Goal: Check status: Check status

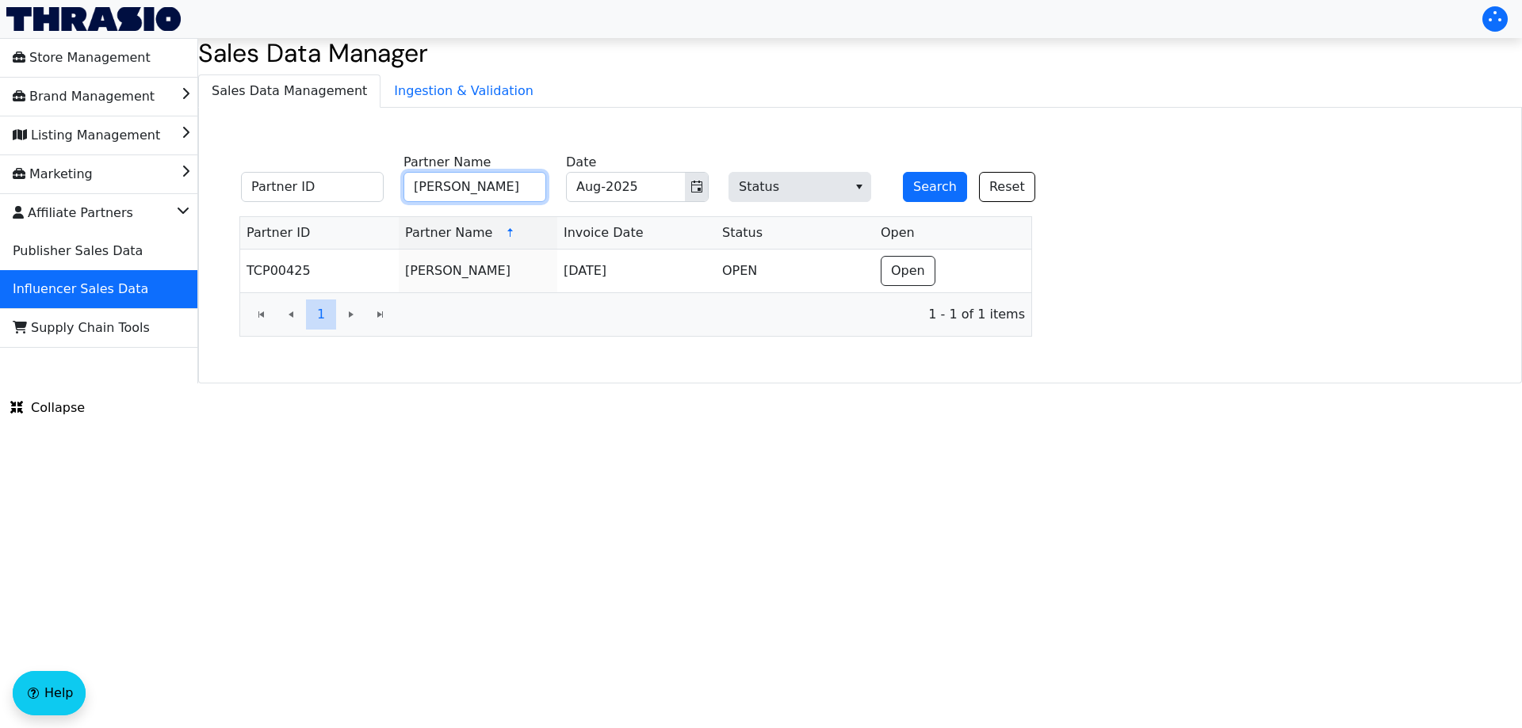
click at [500, 182] on input "[PERSON_NAME]" at bounding box center [474, 187] width 143 height 30
paste input "[PERSON_NAME]"
click at [696, 189] on icon "Toggle calendar" at bounding box center [696, 187] width 13 height 13
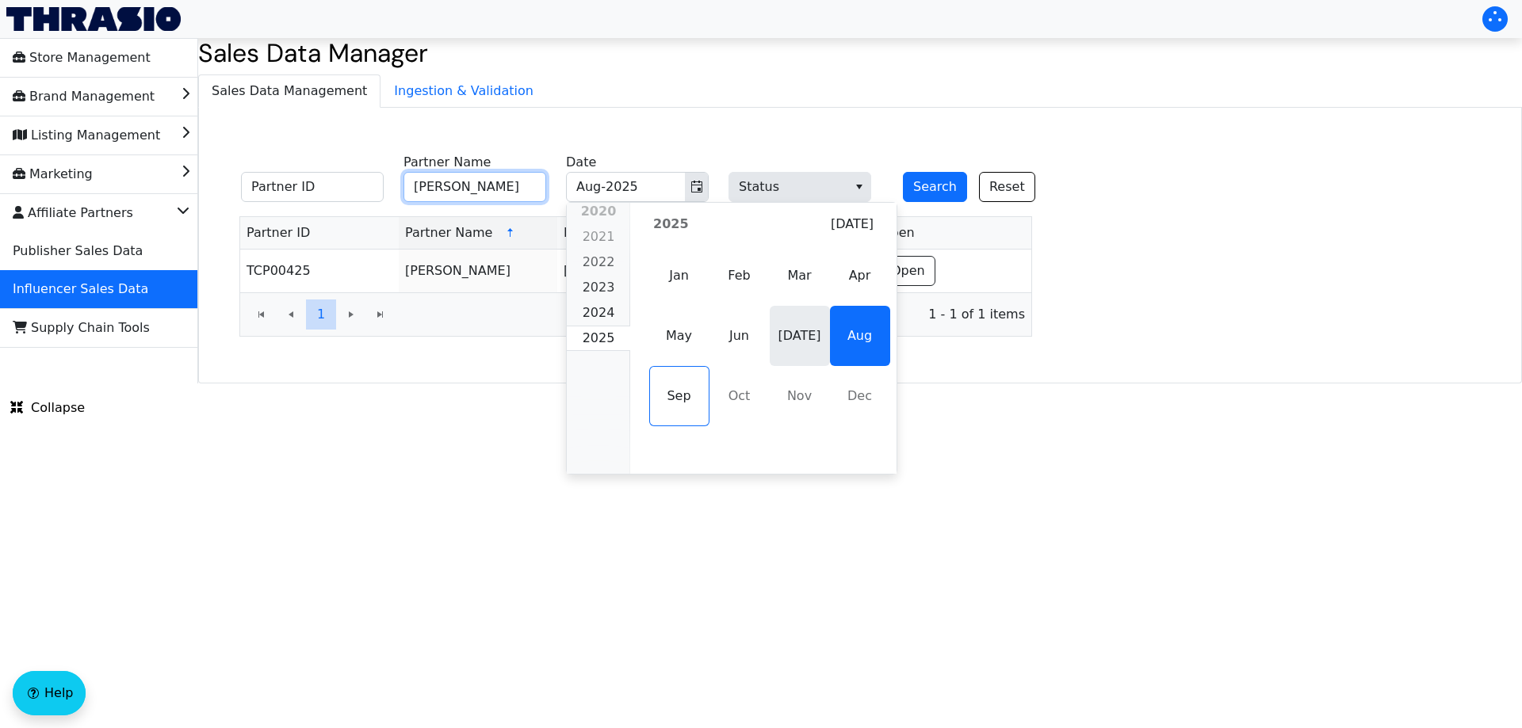
click at [774, 327] on span "[DATE]" at bounding box center [800, 336] width 60 height 60
type input "[PERSON_NAME]"
type input "[DATE]-2025"
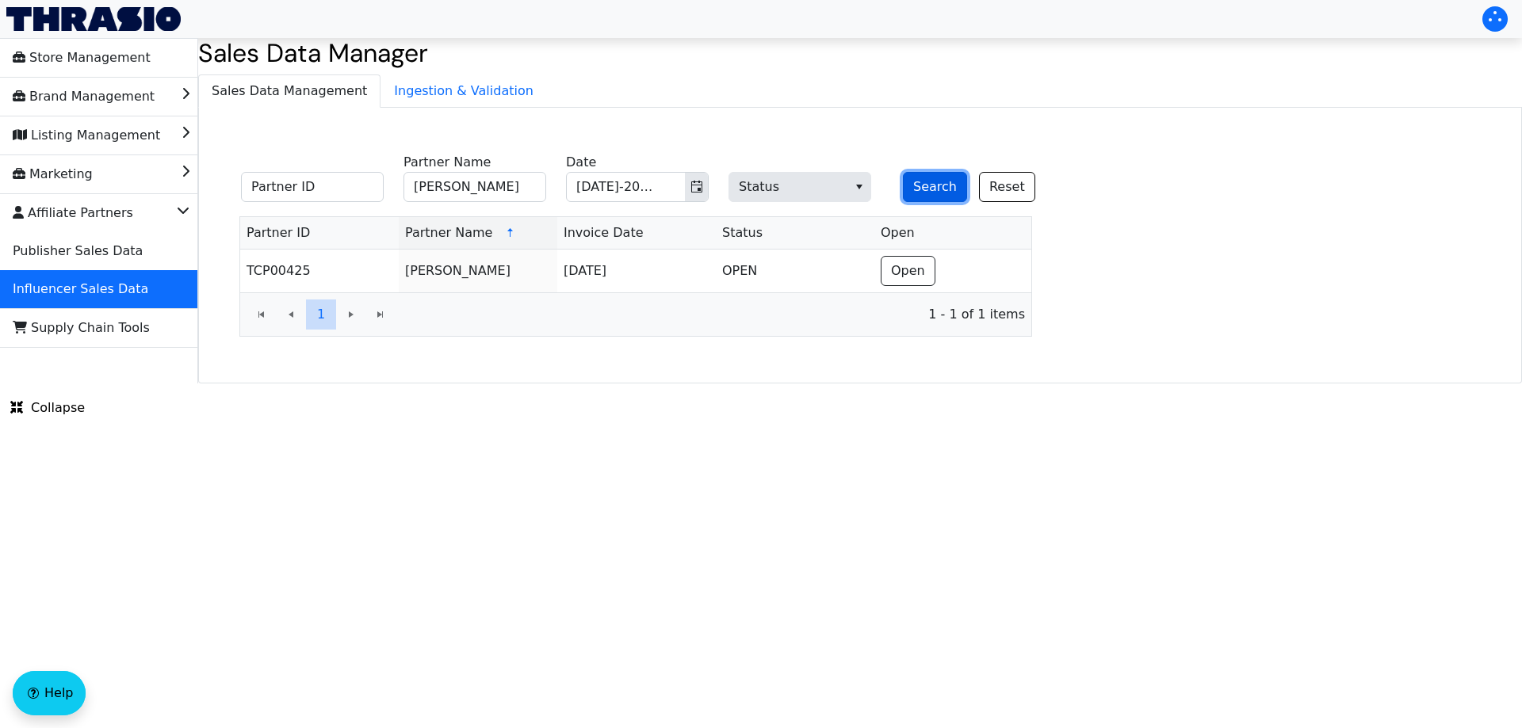
click at [919, 198] on button "Search" at bounding box center [935, 187] width 64 height 30
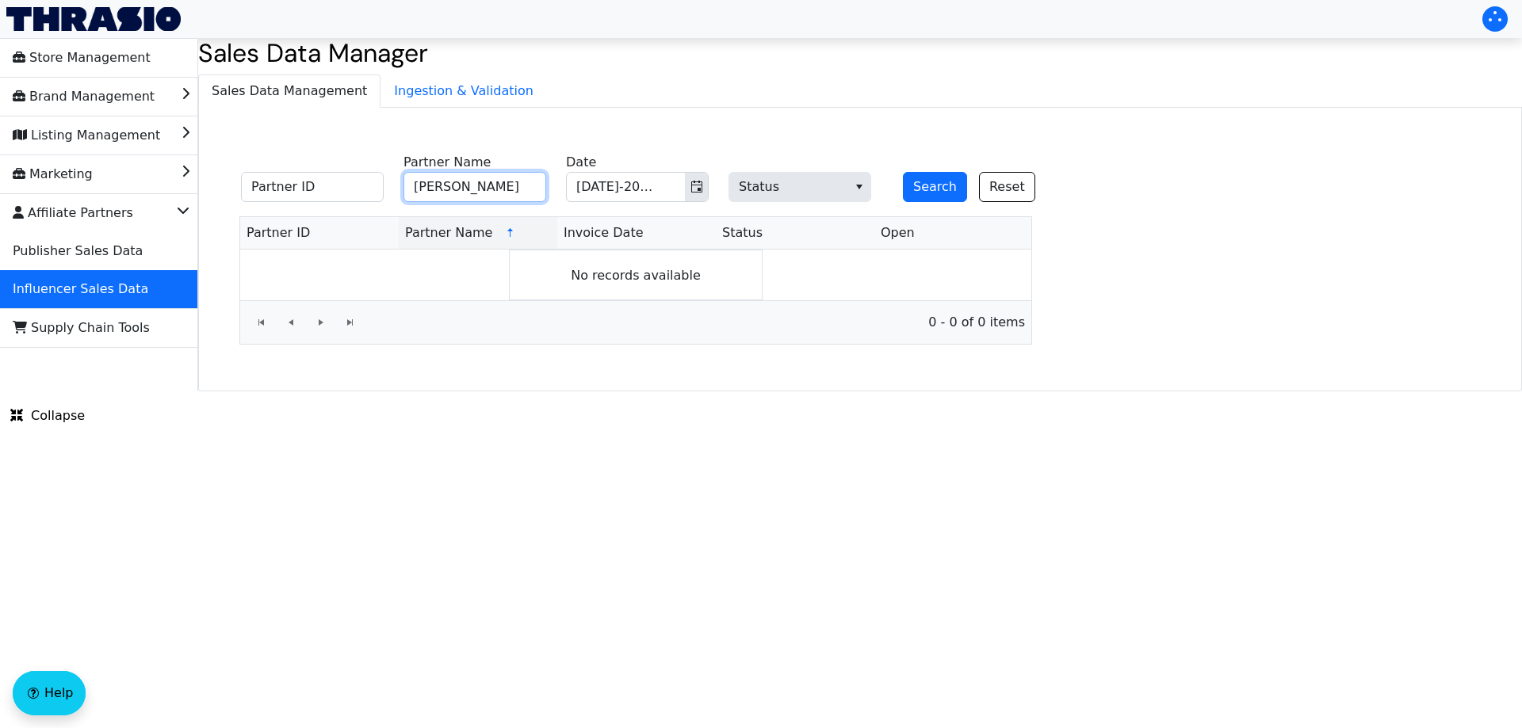
drag, startPoint x: 525, startPoint y: 180, endPoint x: 539, endPoint y: 185, distance: 15.3
click at [526, 180] on input "[PERSON_NAME]" at bounding box center [474, 187] width 143 height 30
click at [930, 187] on button "Search" at bounding box center [935, 187] width 64 height 30
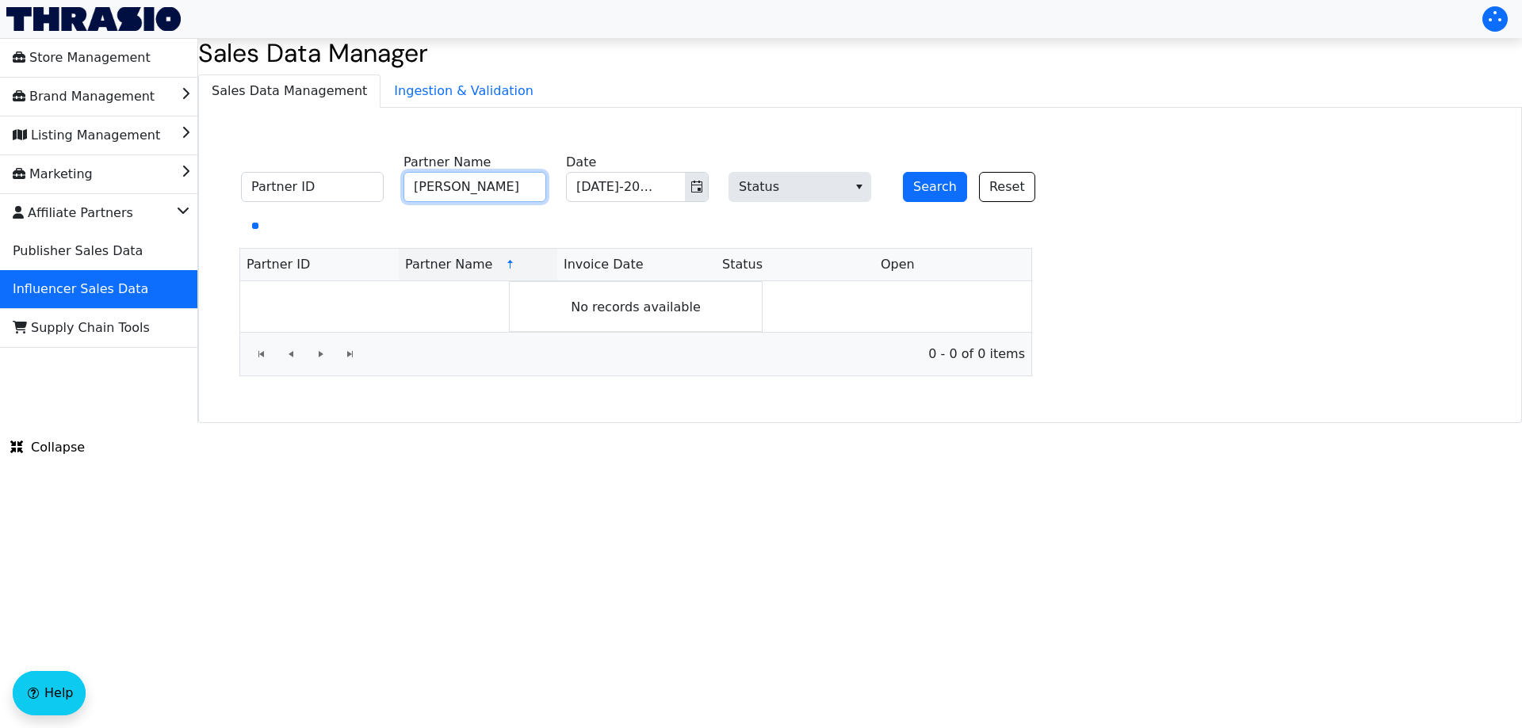
drag, startPoint x: 529, startPoint y: 3, endPoint x: 479, endPoint y: 187, distance: 190.5
click at [479, 187] on input "[PERSON_NAME]" at bounding box center [474, 187] width 143 height 30
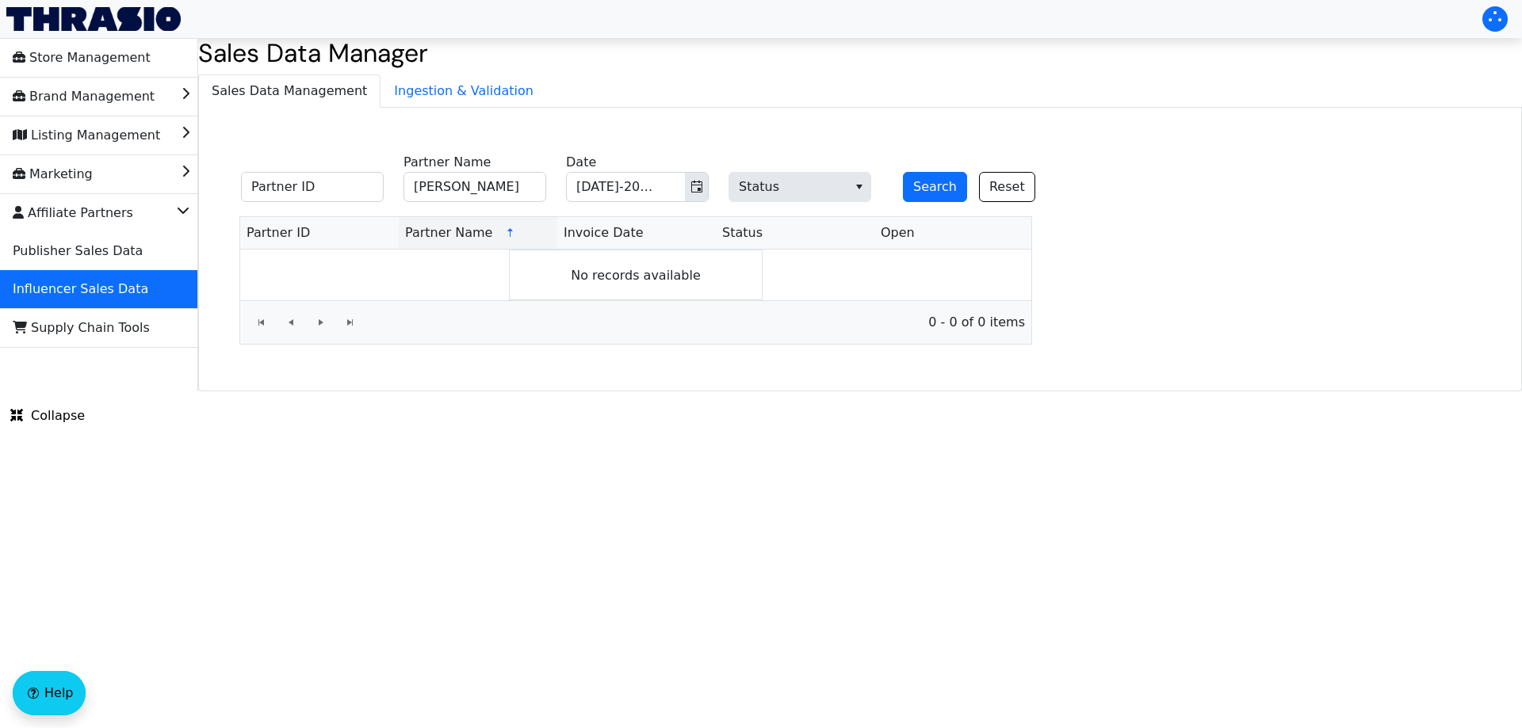
click at [586, 392] on html "Store Management Brand Management Listing Management Marketing Affiliate Partne…" at bounding box center [761, 196] width 1522 height 392
